Goal: Connect with others: Connect with others

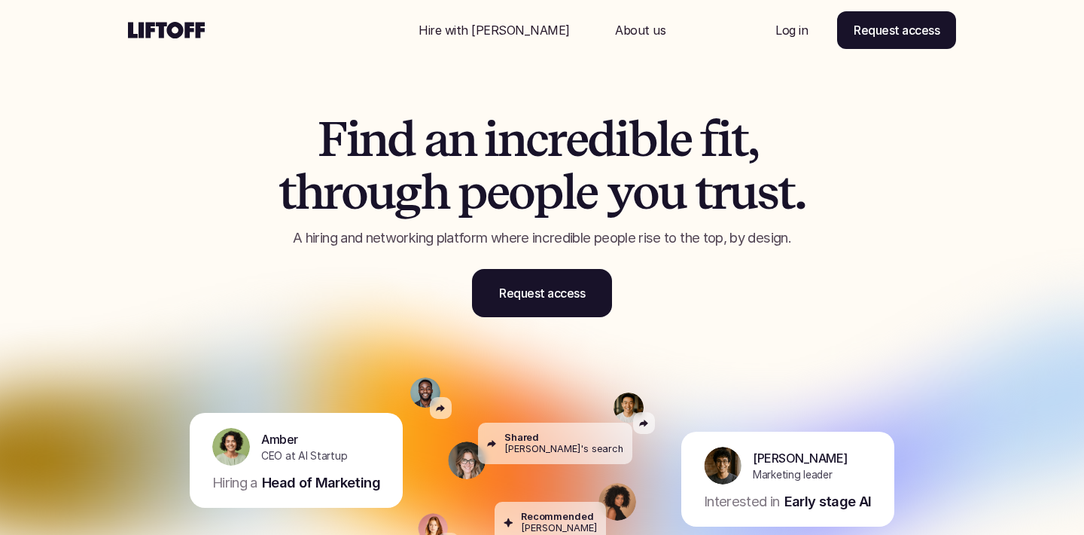
click at [791, 29] on p "Log in" at bounding box center [792, 30] width 32 height 18
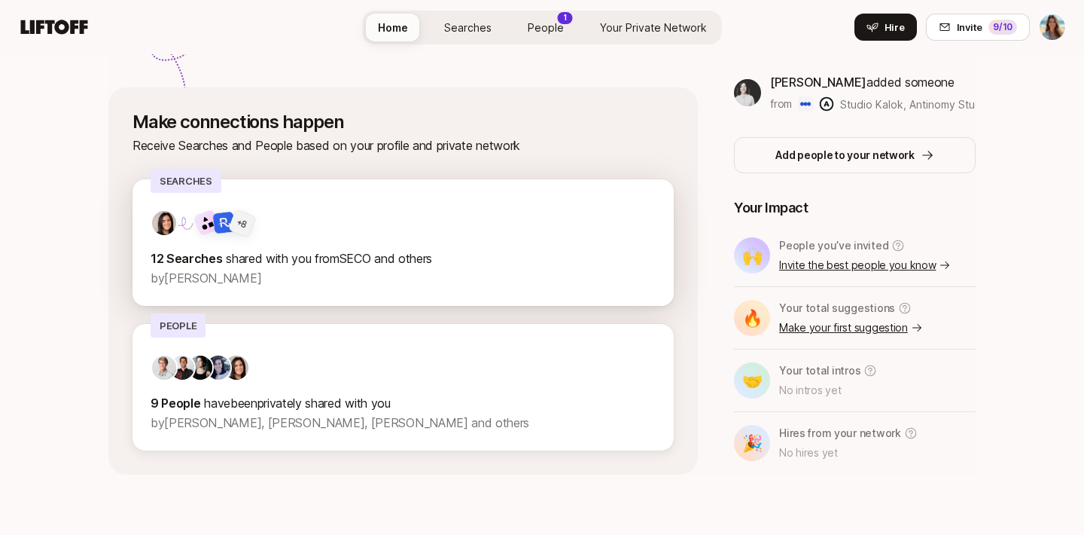
scroll to position [477, 0]
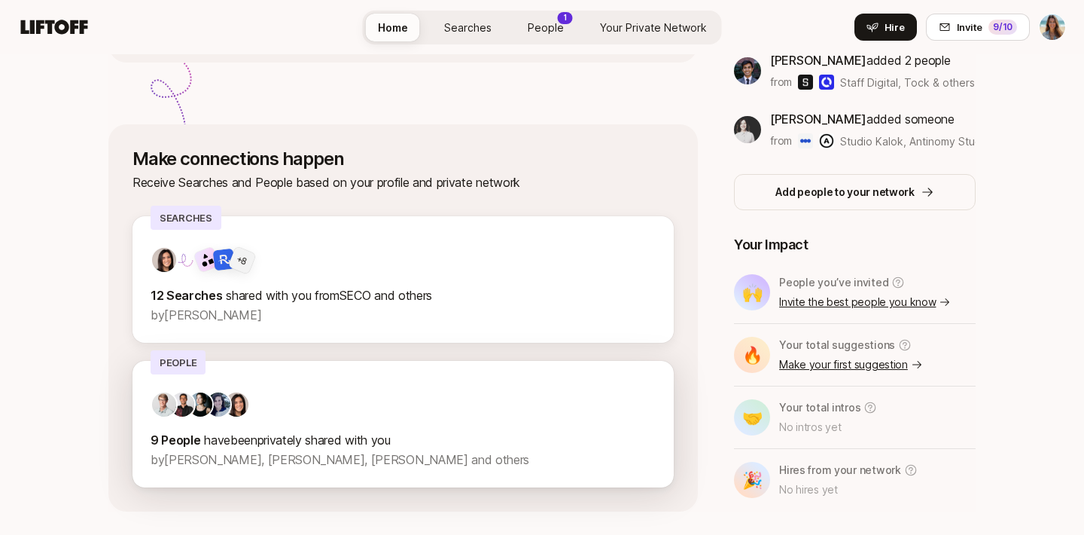
click at [253, 426] on div "9 People have been privately shared with you by Charlie Vestner, Fawzi Itani, C…" at bounding box center [403, 430] width 505 height 78
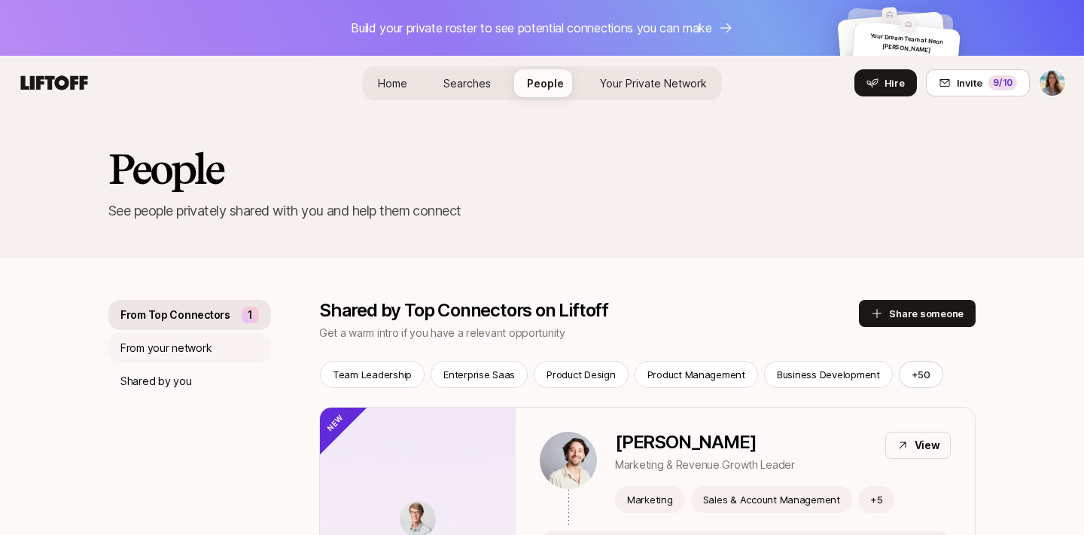
click at [202, 351] on p "From your network" at bounding box center [165, 348] width 91 height 18
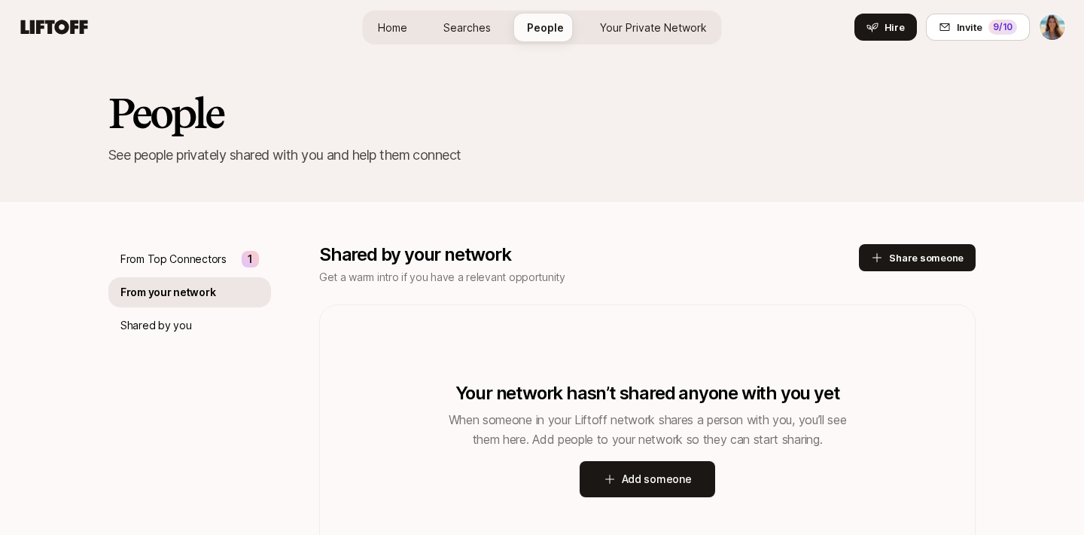
scroll to position [54, 0]
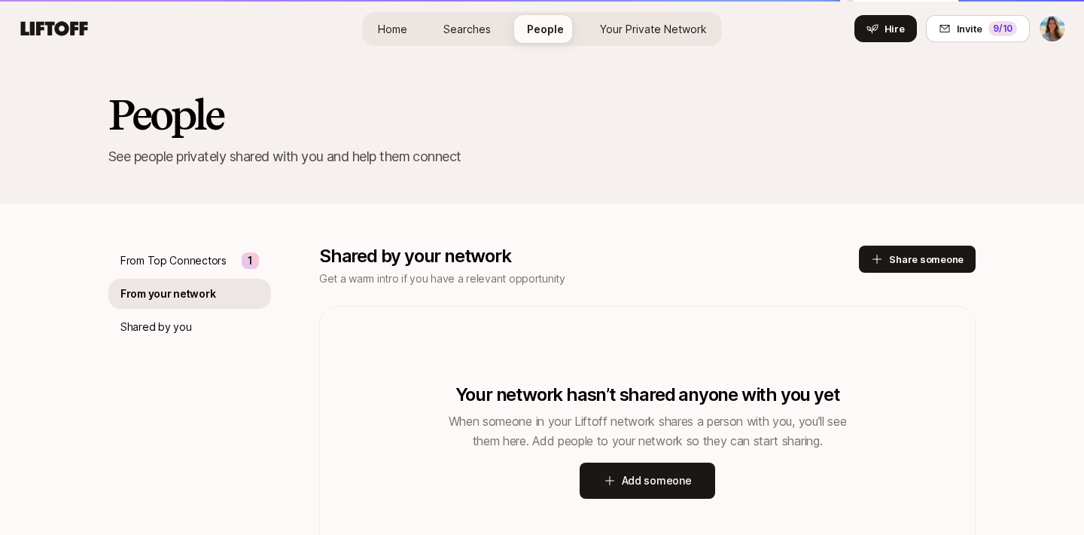
click at [659, 32] on span "Your Private Network" at bounding box center [653, 29] width 107 height 13
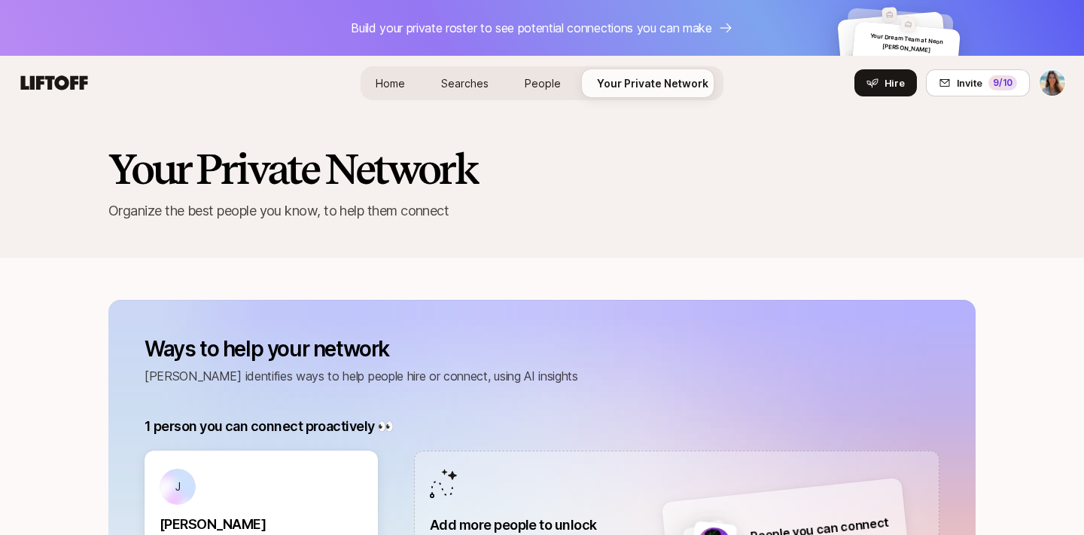
click at [401, 84] on span "Home" at bounding box center [390, 83] width 29 height 13
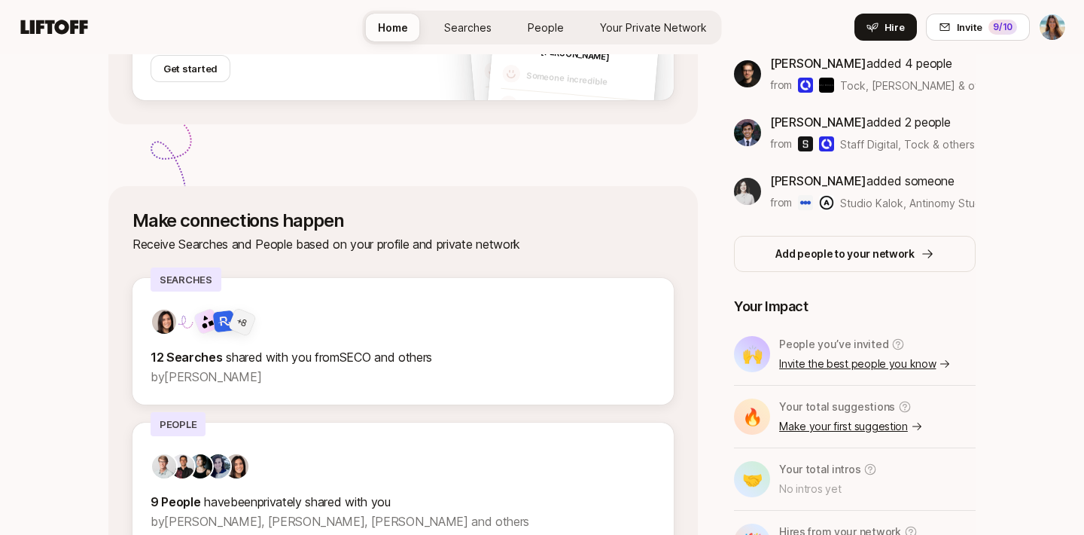
scroll to position [471, 0]
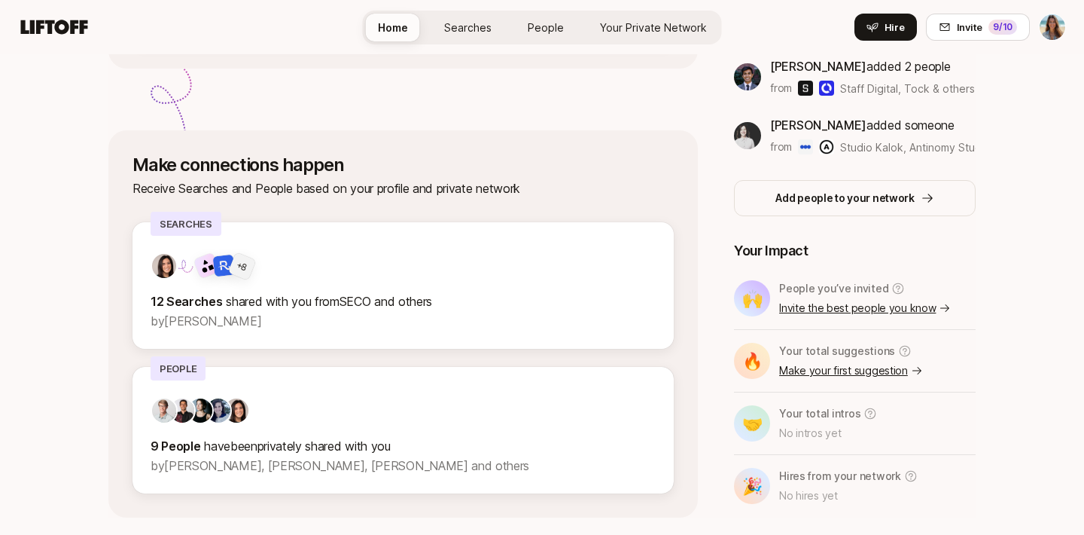
click at [839, 305] on p "Invite the best people you know" at bounding box center [865, 308] width 172 height 18
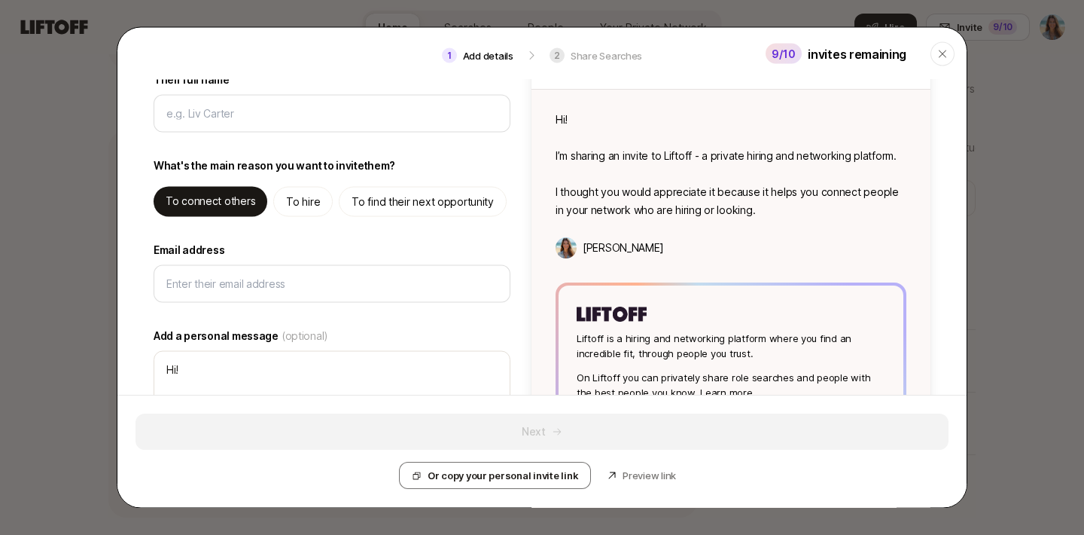
scroll to position [0, 0]
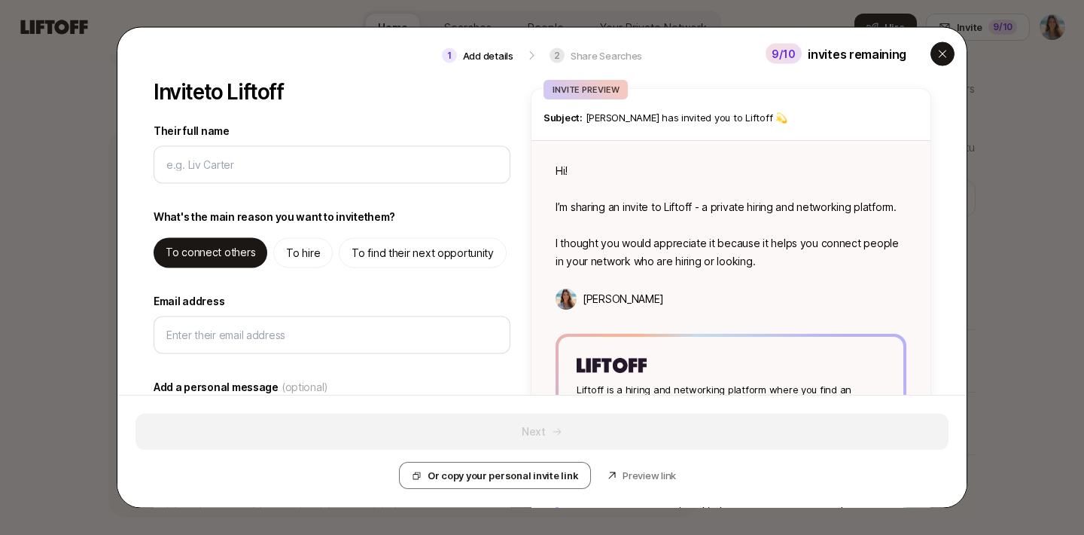
type textarea "x"
click at [944, 54] on icon "button" at bounding box center [943, 54] width 8 height 8
